Goal: Check status: Check status

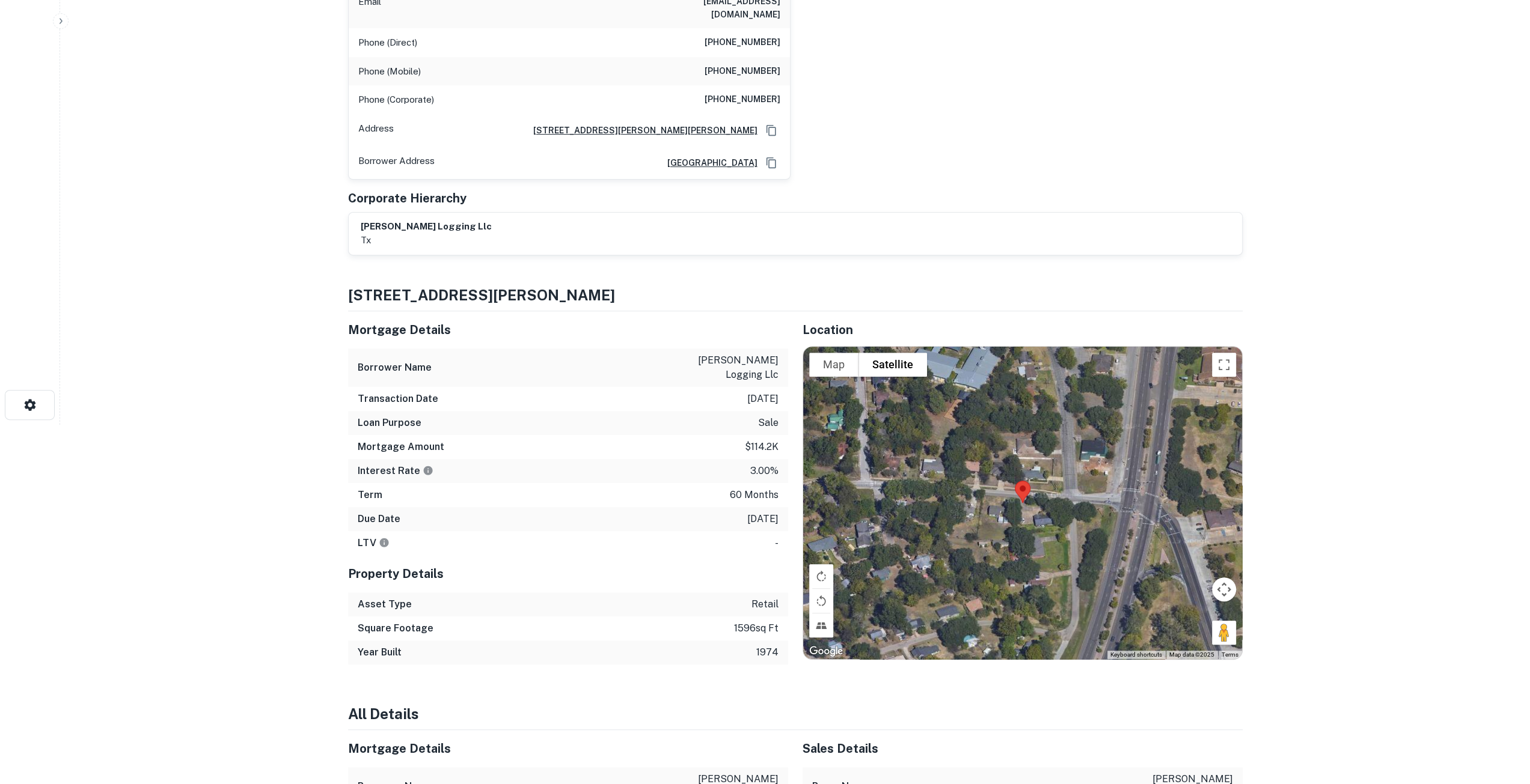
scroll to position [360, 0]
